Goal: Obtain resource: Download file/media

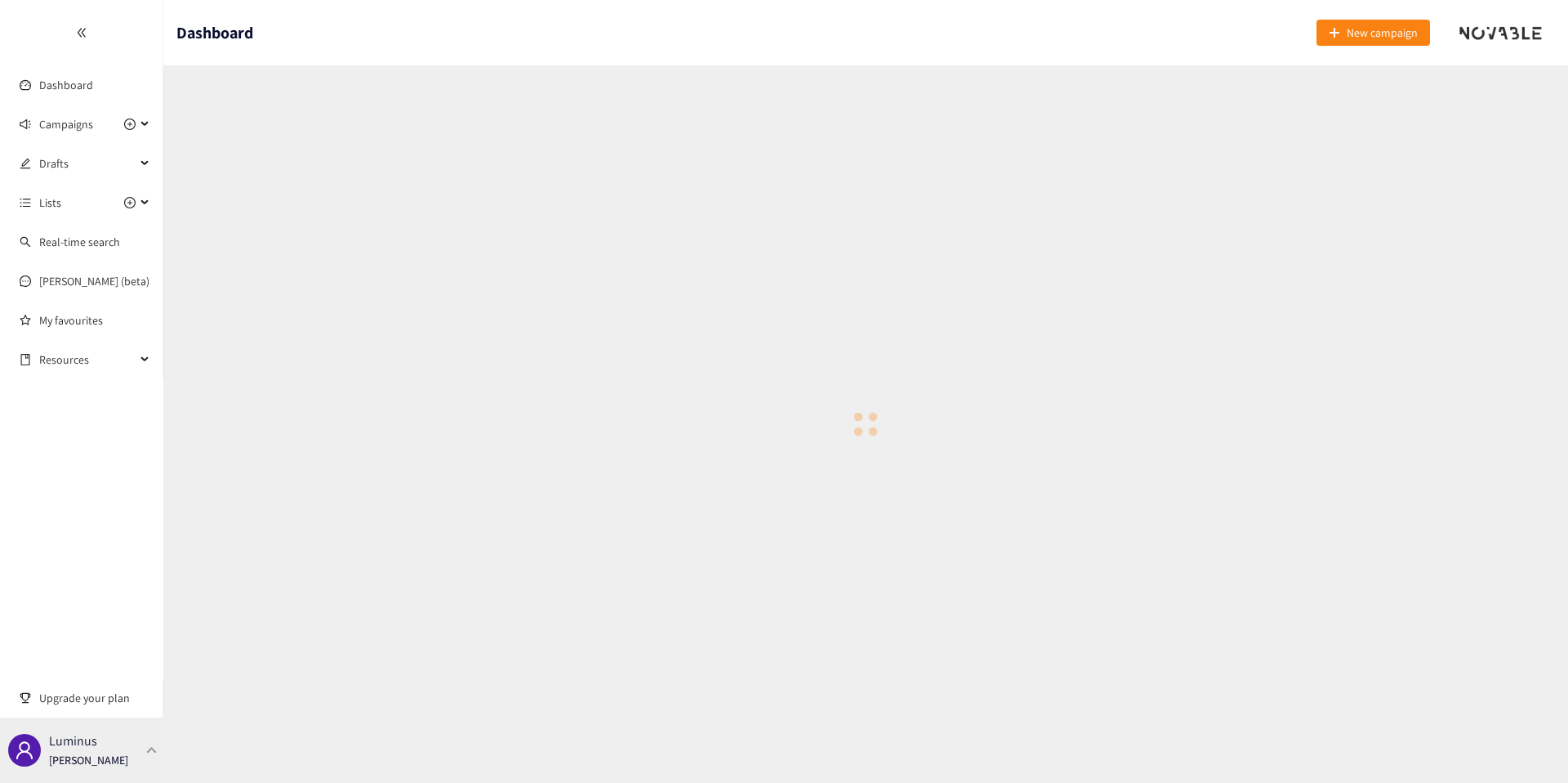
click at [108, 757] on p "[PERSON_NAME]" at bounding box center [88, 760] width 79 height 18
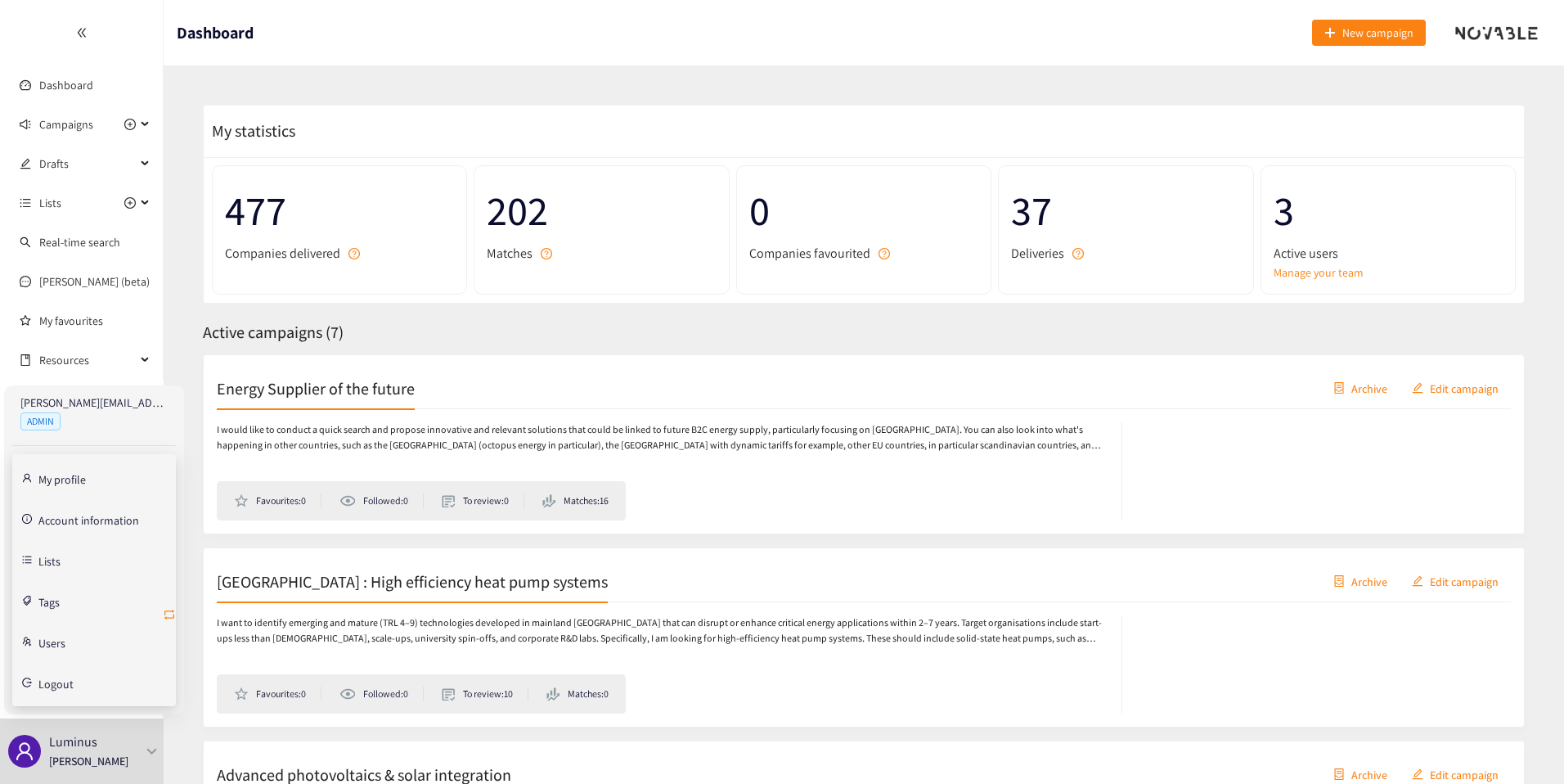
click at [168, 620] on icon "retweet" at bounding box center [170, 615] width 13 height 13
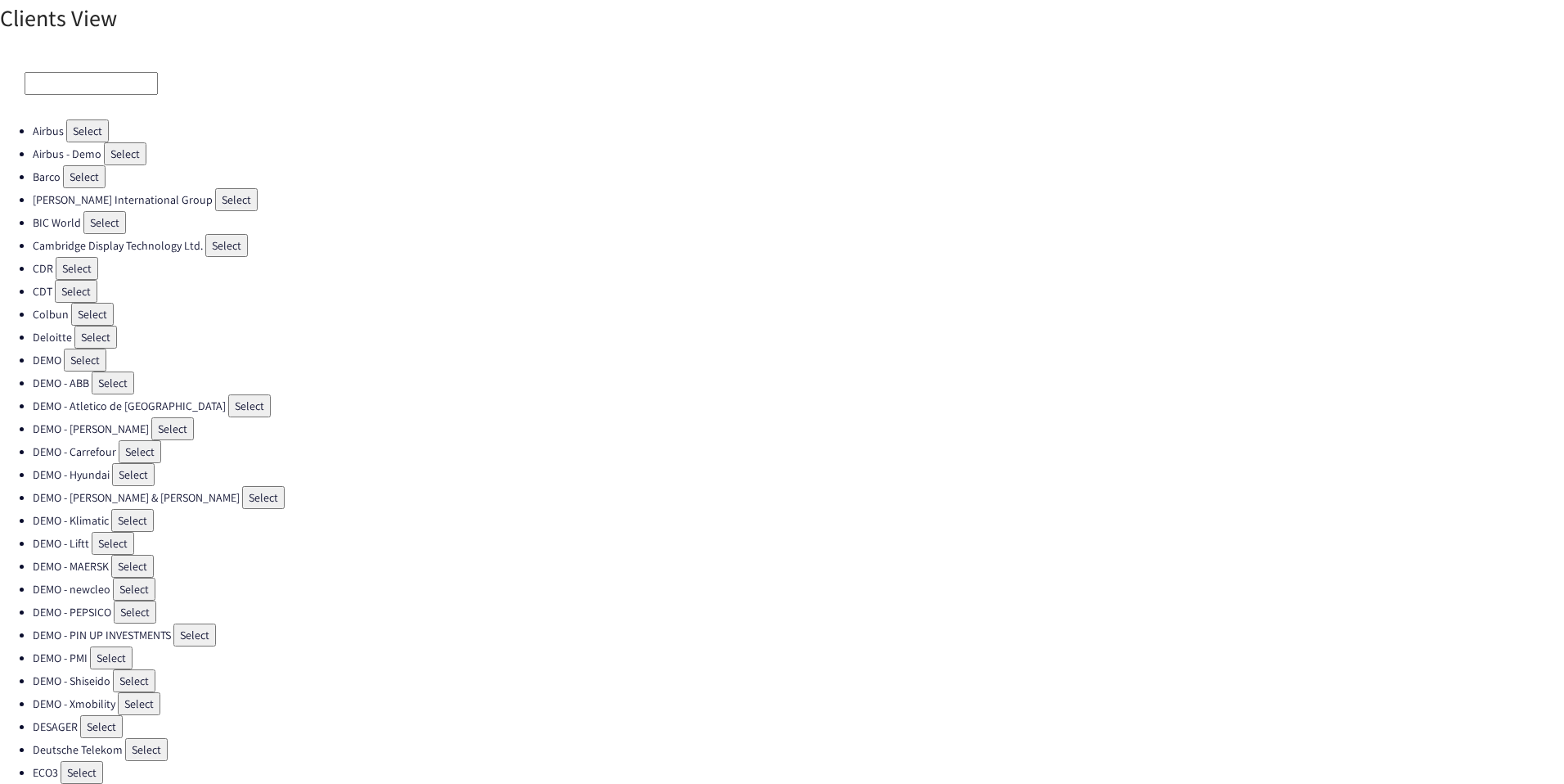
drag, startPoint x: 60, startPoint y: 75, endPoint x: 43, endPoint y: 79, distance: 17.5
click at [43, 79] on input at bounding box center [91, 83] width 134 height 23
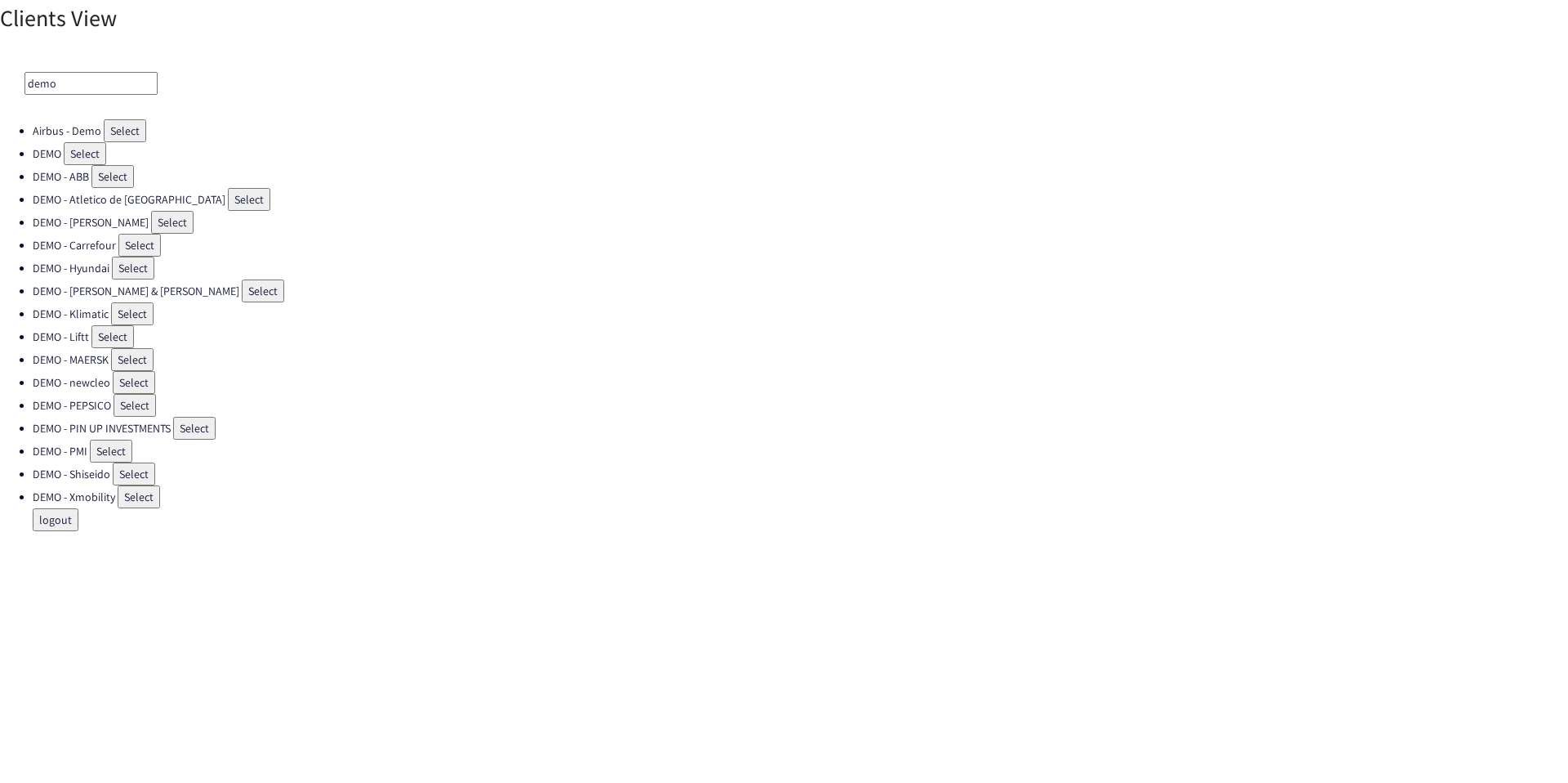
type input "demo"
click at [73, 158] on button "Select" at bounding box center [84, 153] width 43 height 23
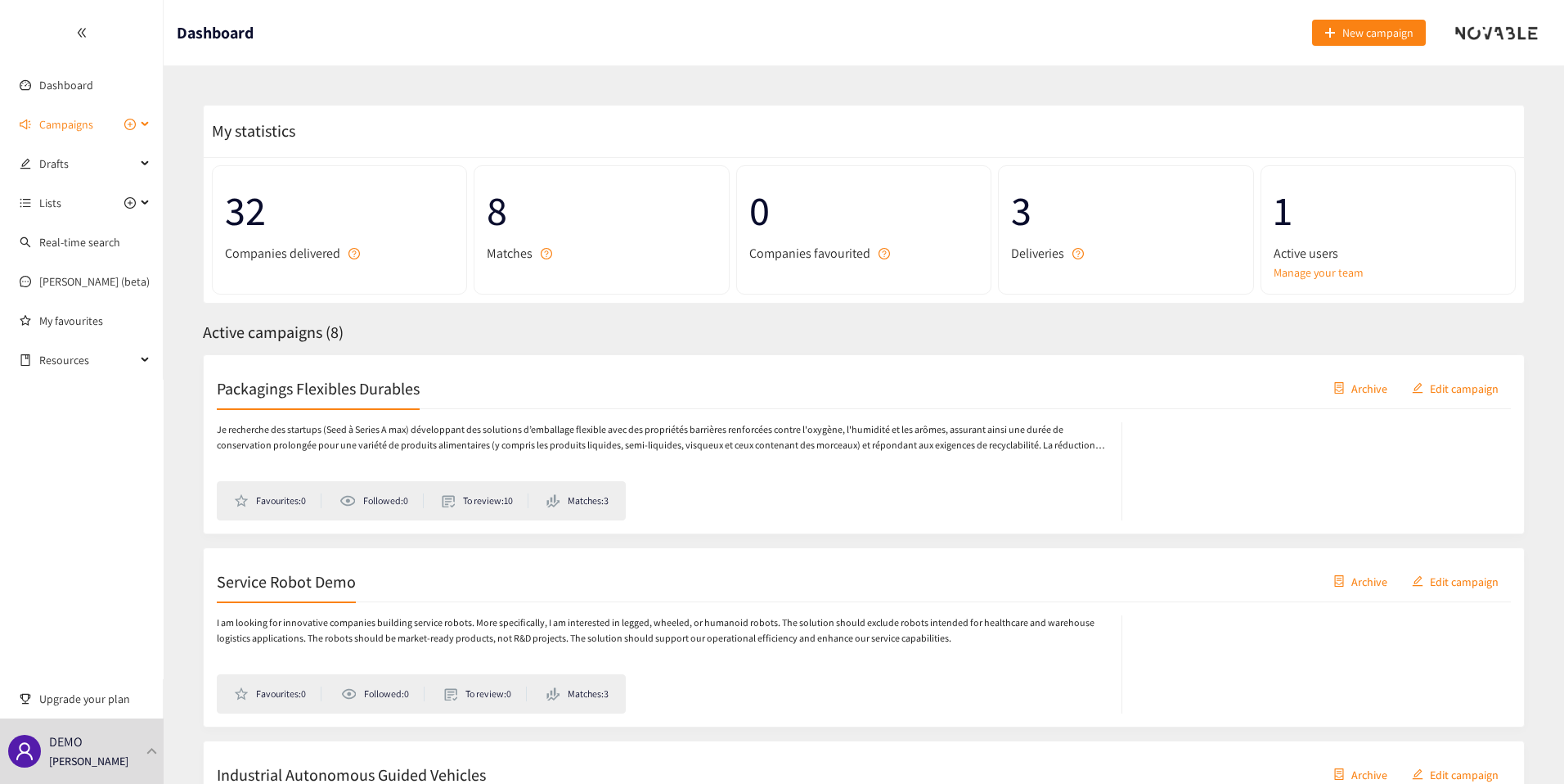
click at [79, 128] on span "Campaigns" at bounding box center [66, 124] width 54 height 33
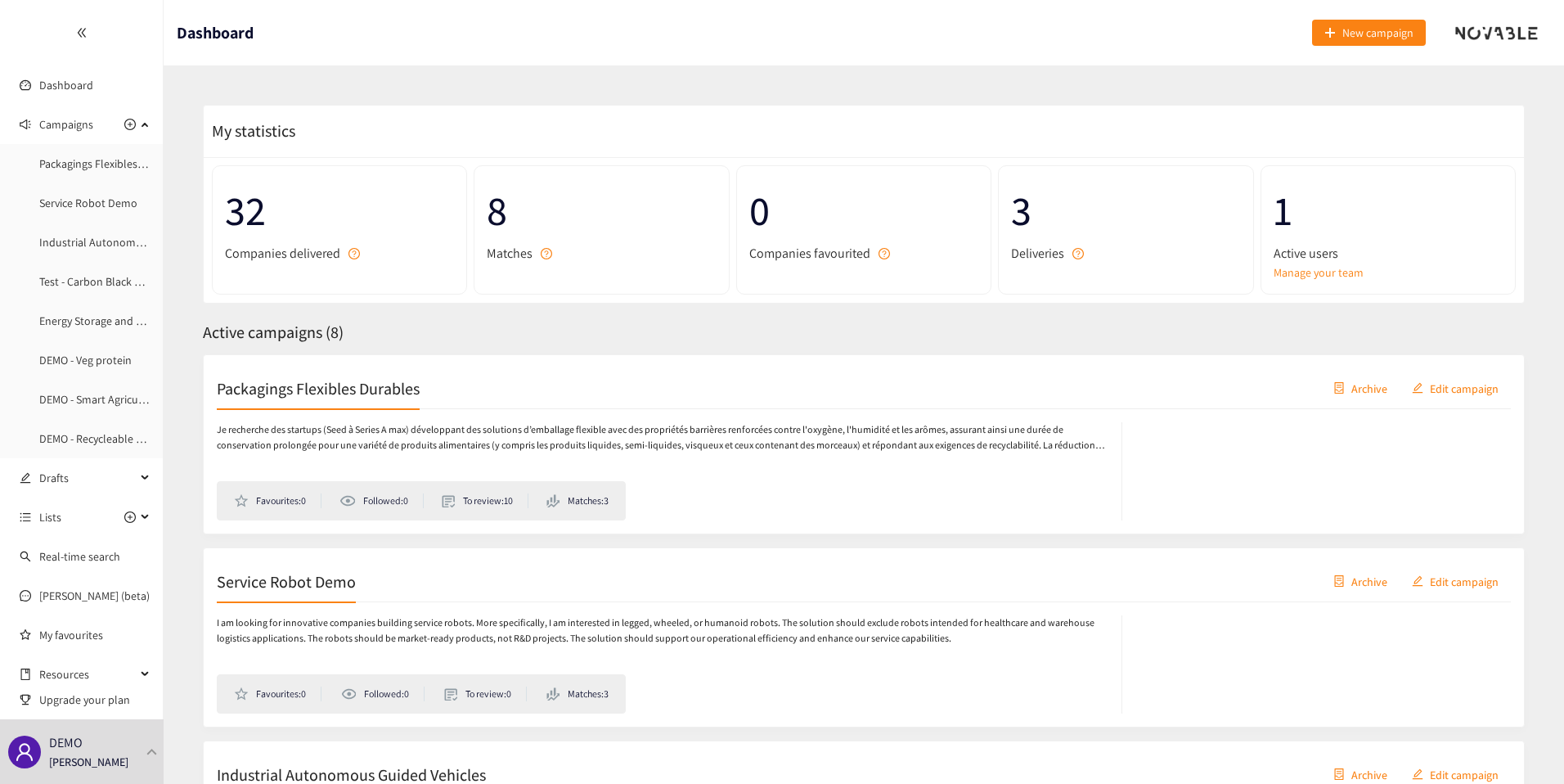
click at [352, 404] on div "Packagings Flexibles Durables Archive Edit campaign" at bounding box center [864, 388] width 1294 height 41
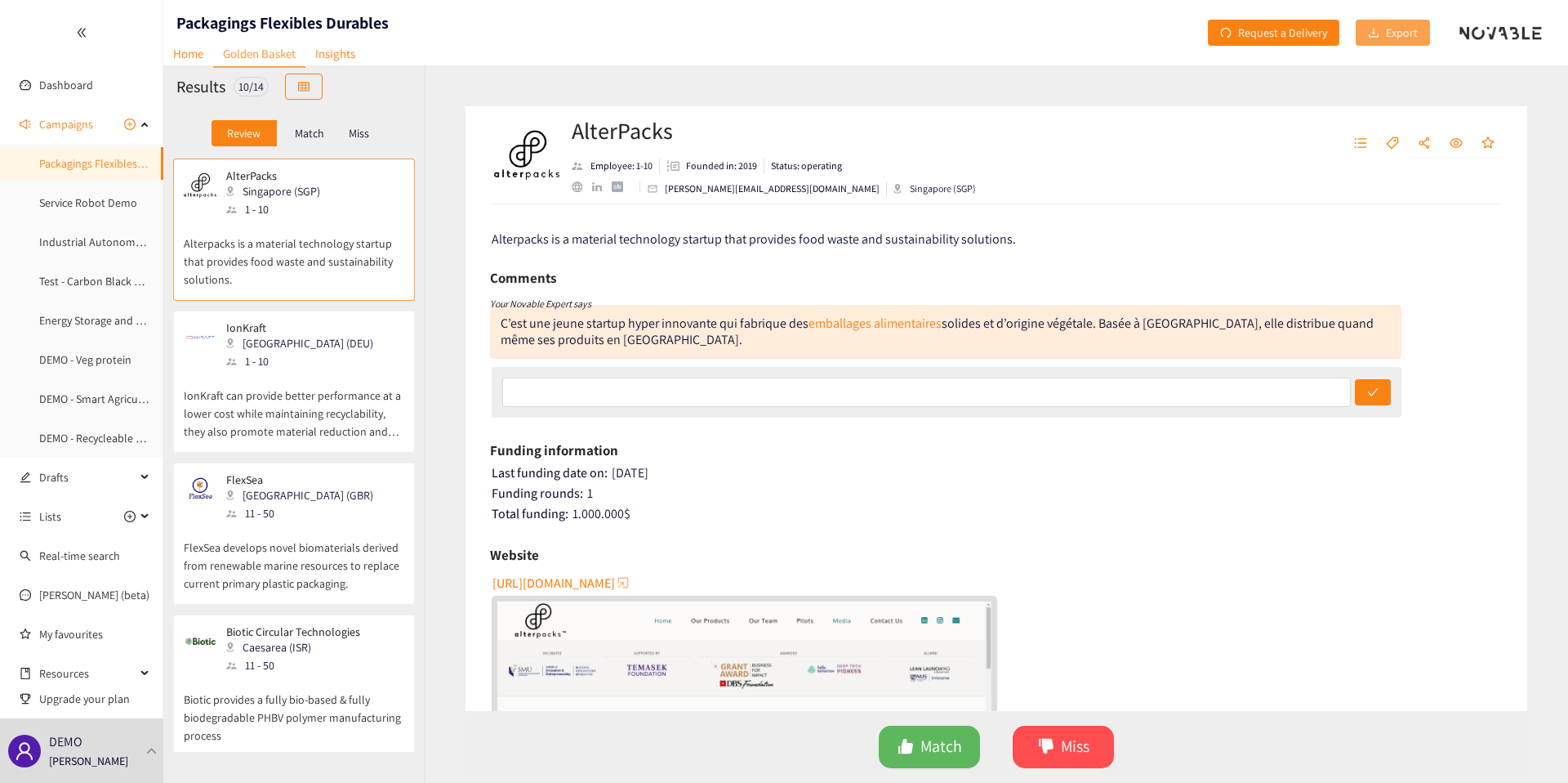
click at [1375, 25] on button "Export" at bounding box center [1392, 33] width 74 height 26
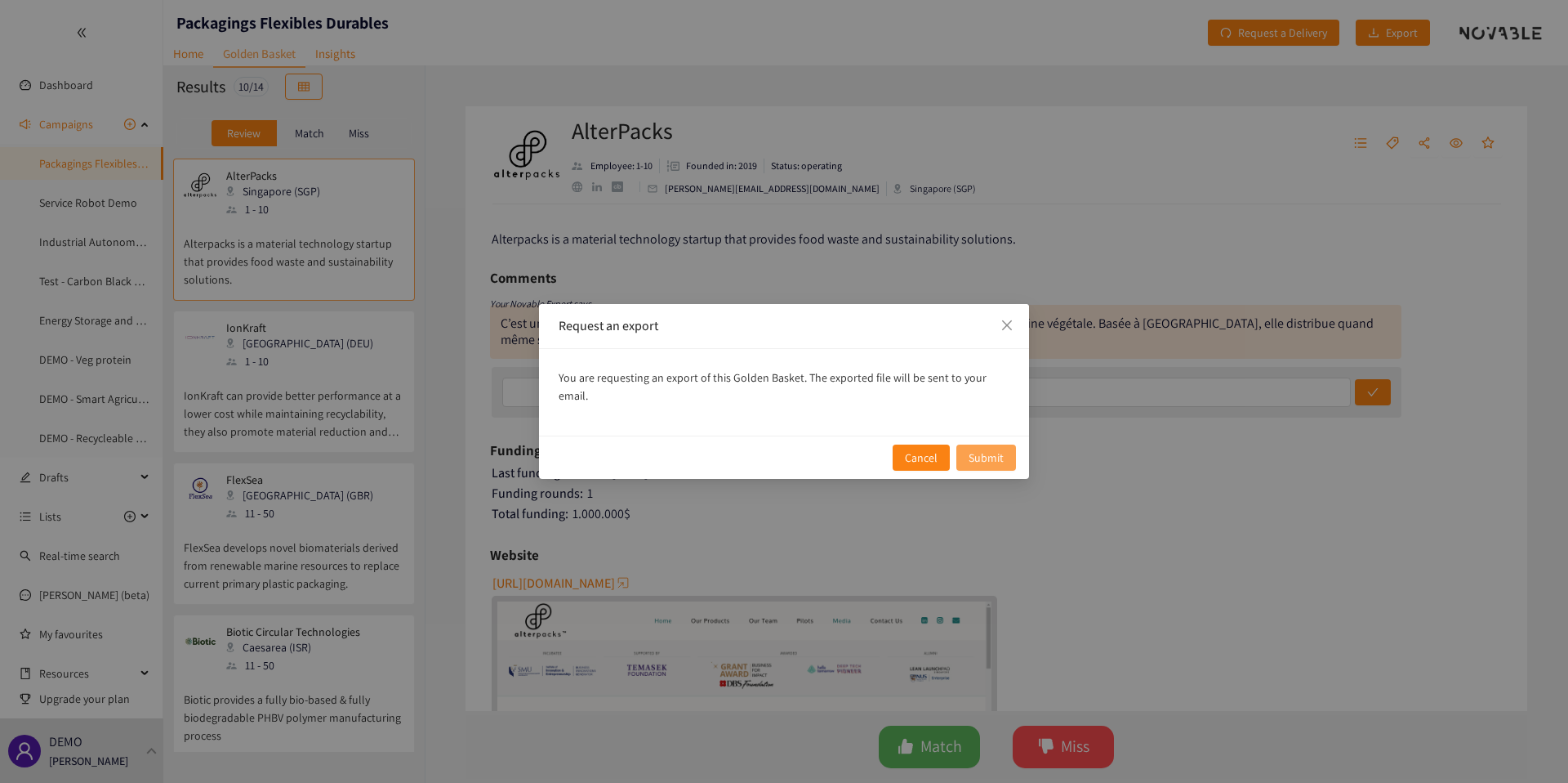
click at [1003, 460] on button "Submit" at bounding box center [986, 457] width 60 height 26
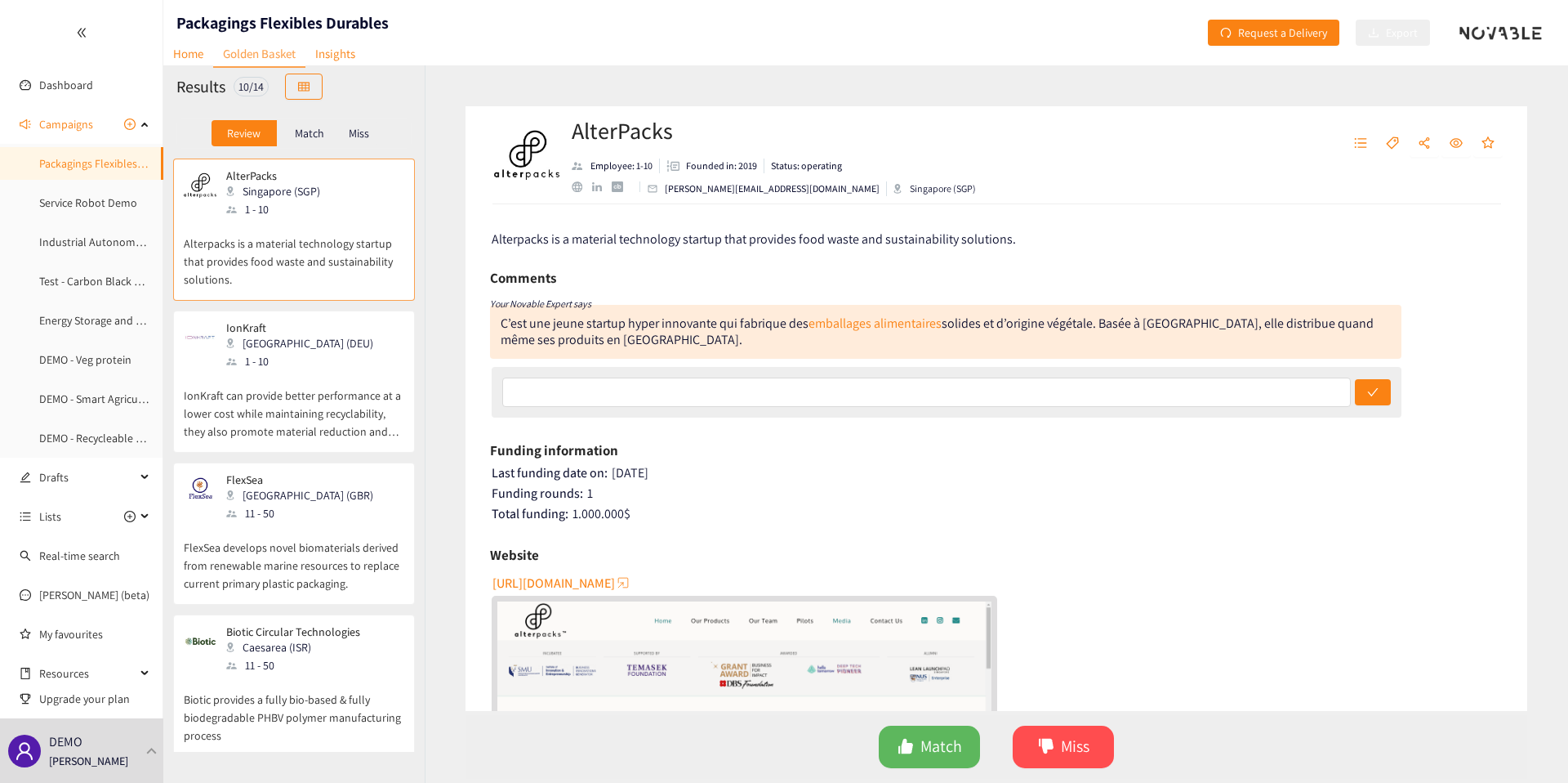
click at [302, 375] on p "IonKraft can provide better performance at a lower cost while maintaining recyc…" at bounding box center [293, 405] width 221 height 70
